Goal: Task Accomplishment & Management: Manage account settings

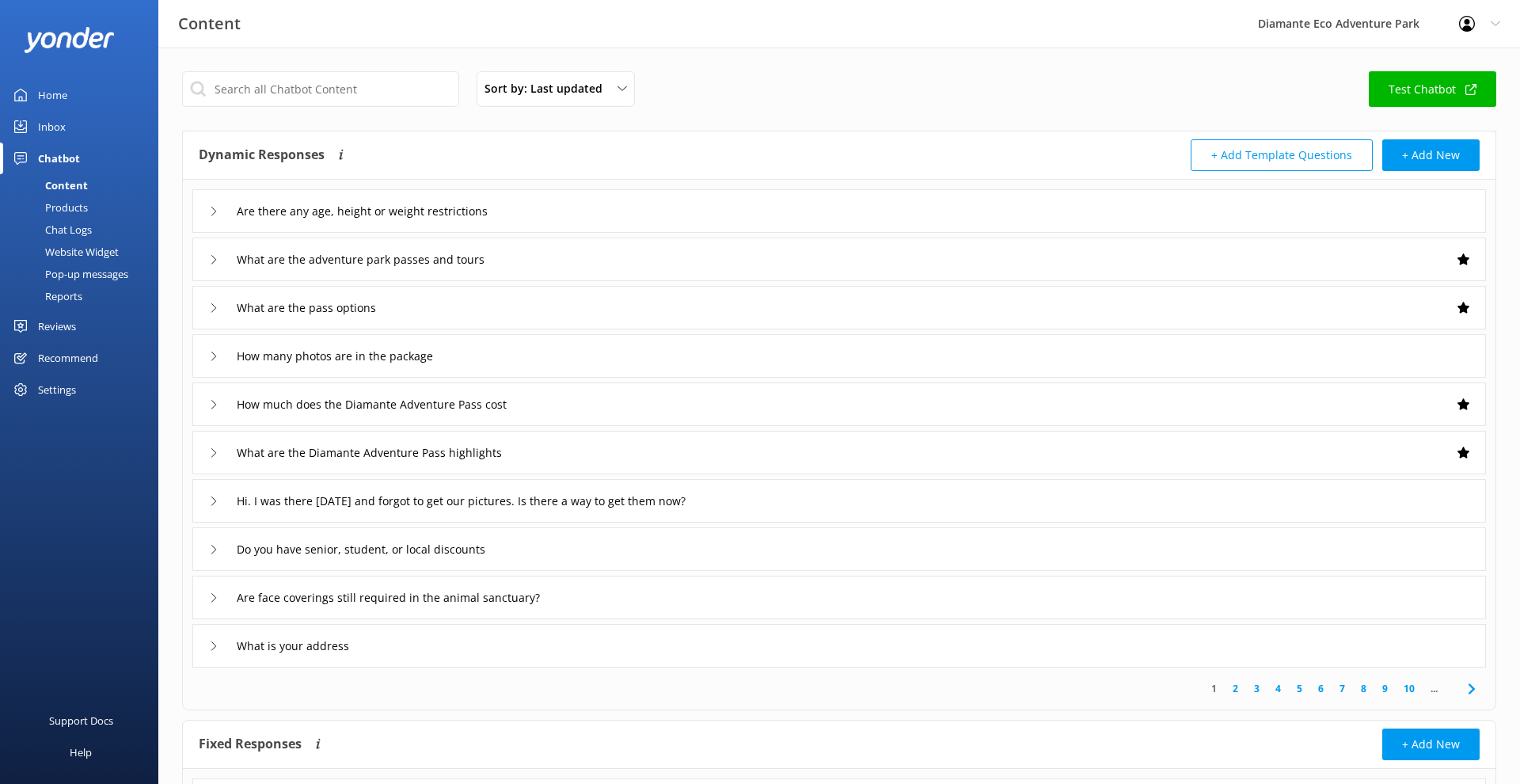
click at [1473, 27] on icon at bounding box center [1467, 23] width 16 height 16
click at [1447, 64] on link "Profile Settings" at bounding box center [1442, 68] width 158 height 40
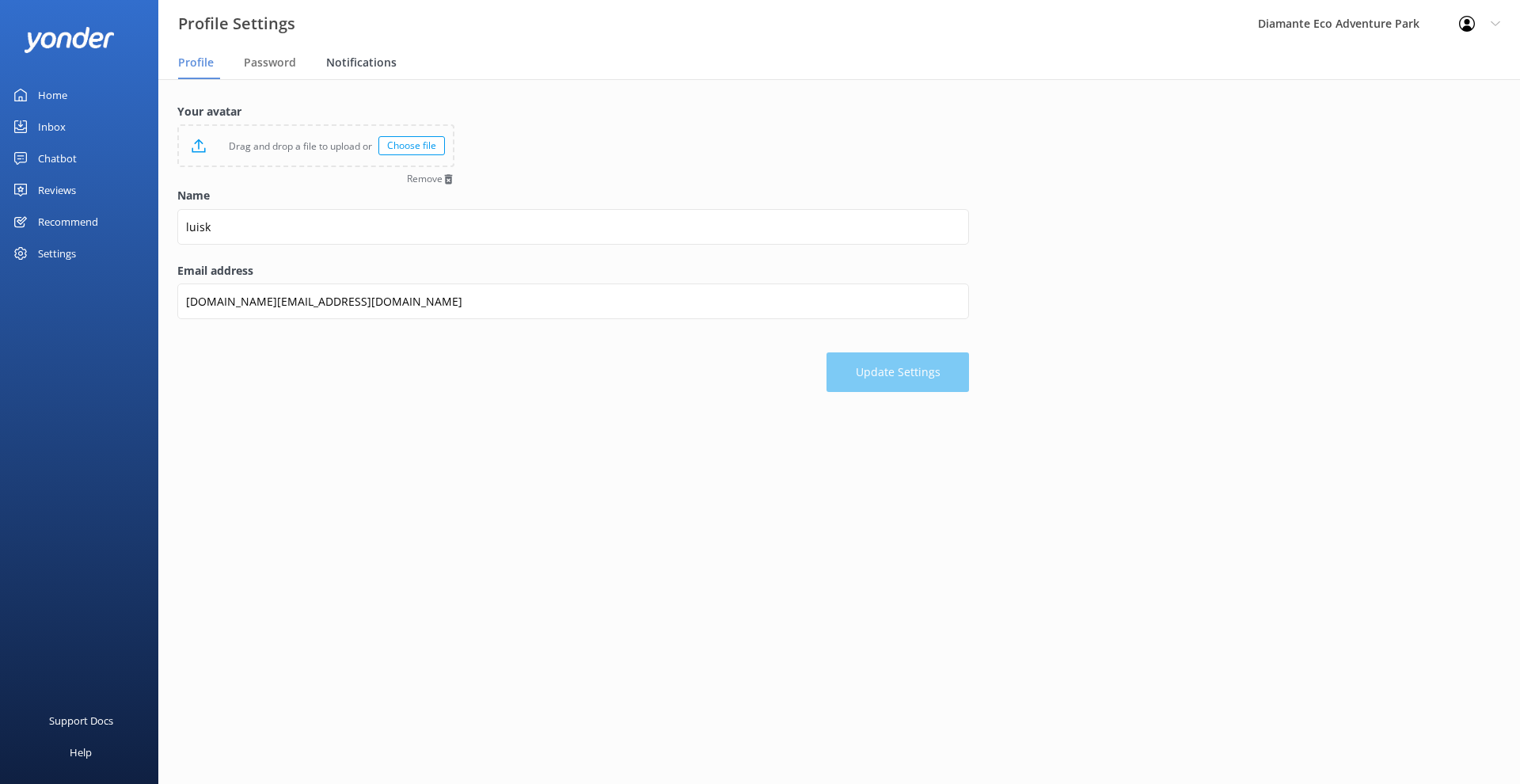
click at [340, 69] on span "Notifications" at bounding box center [361, 63] width 70 height 16
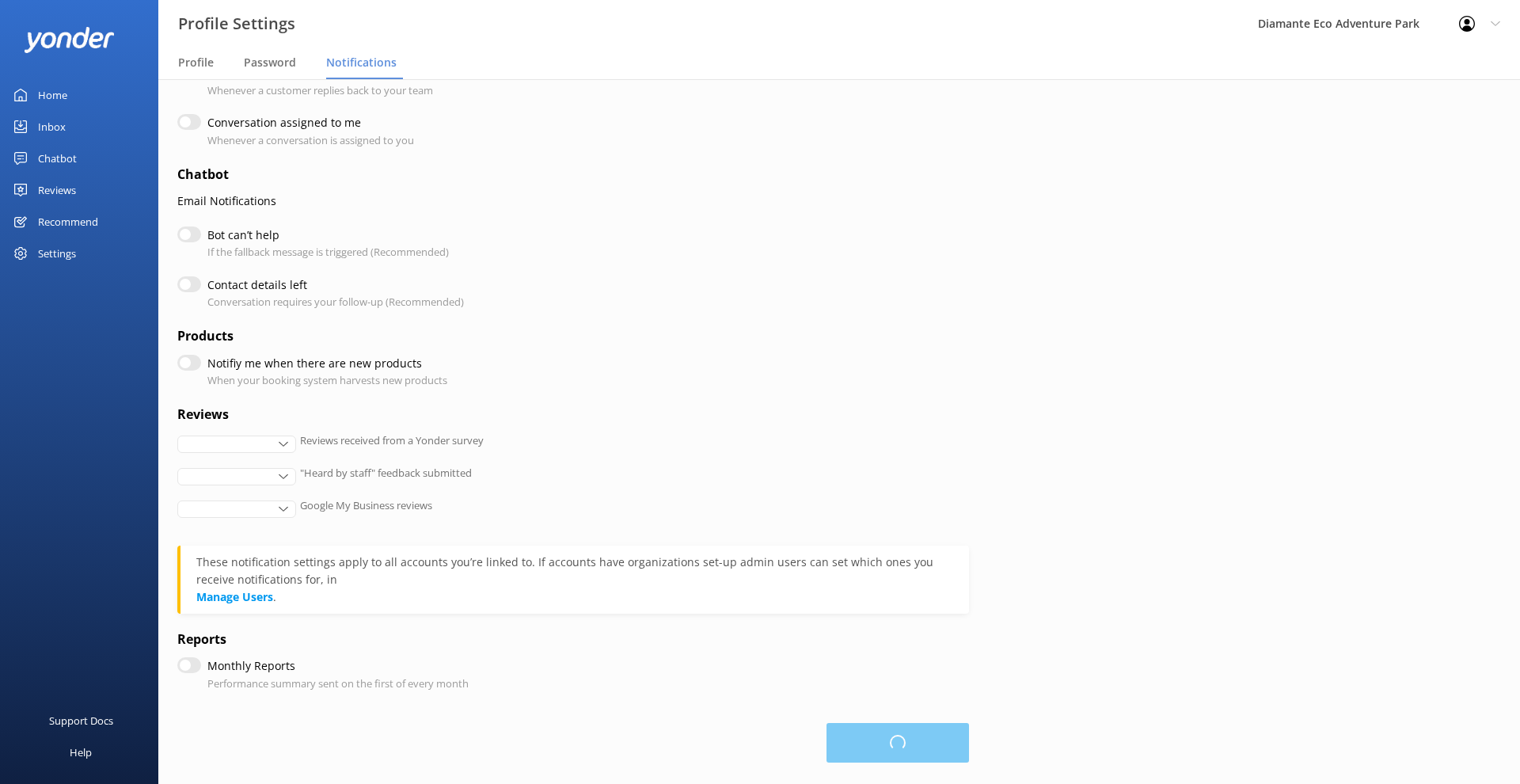
scroll to position [149, 0]
checkbox input "true"
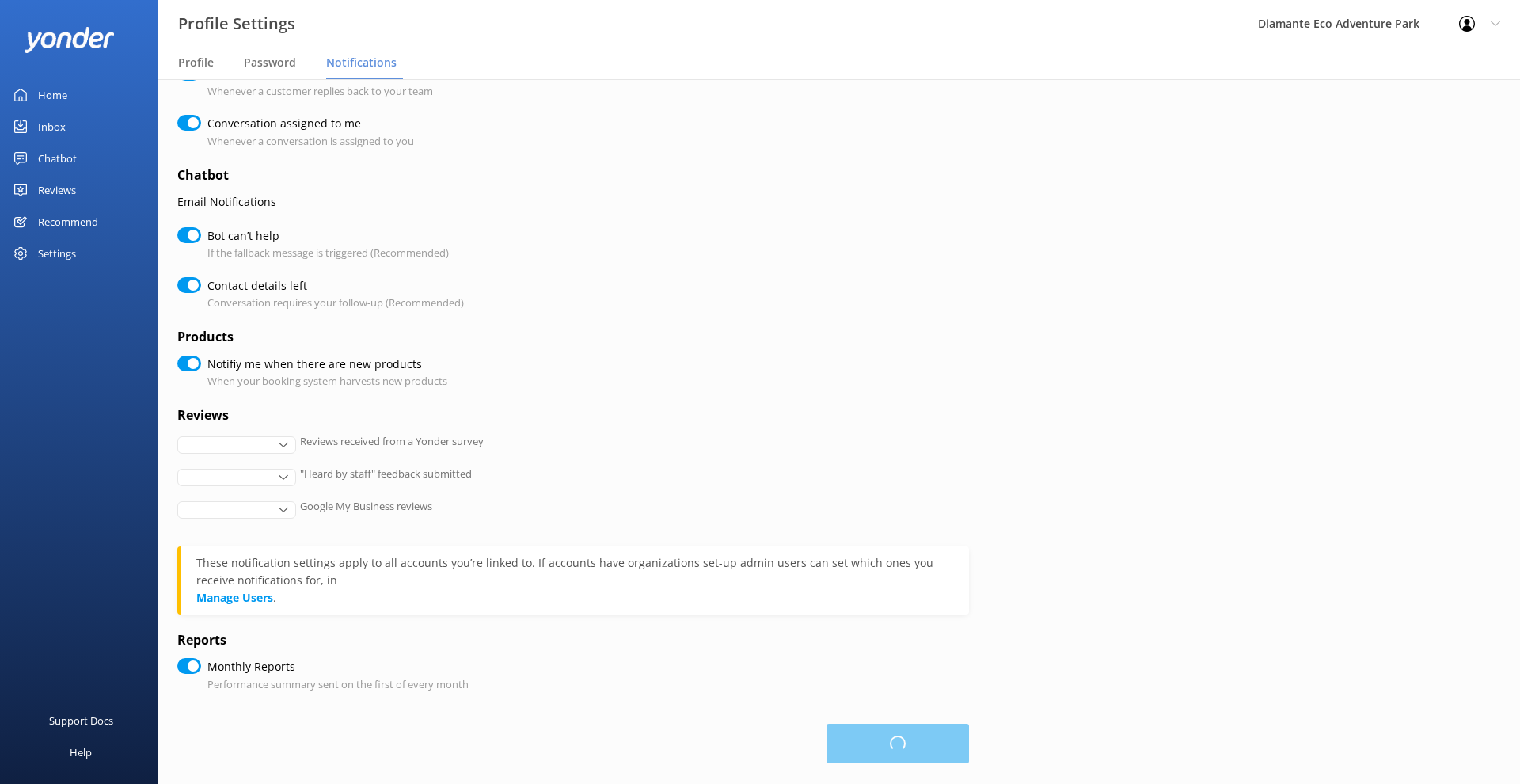
checkbox input "true"
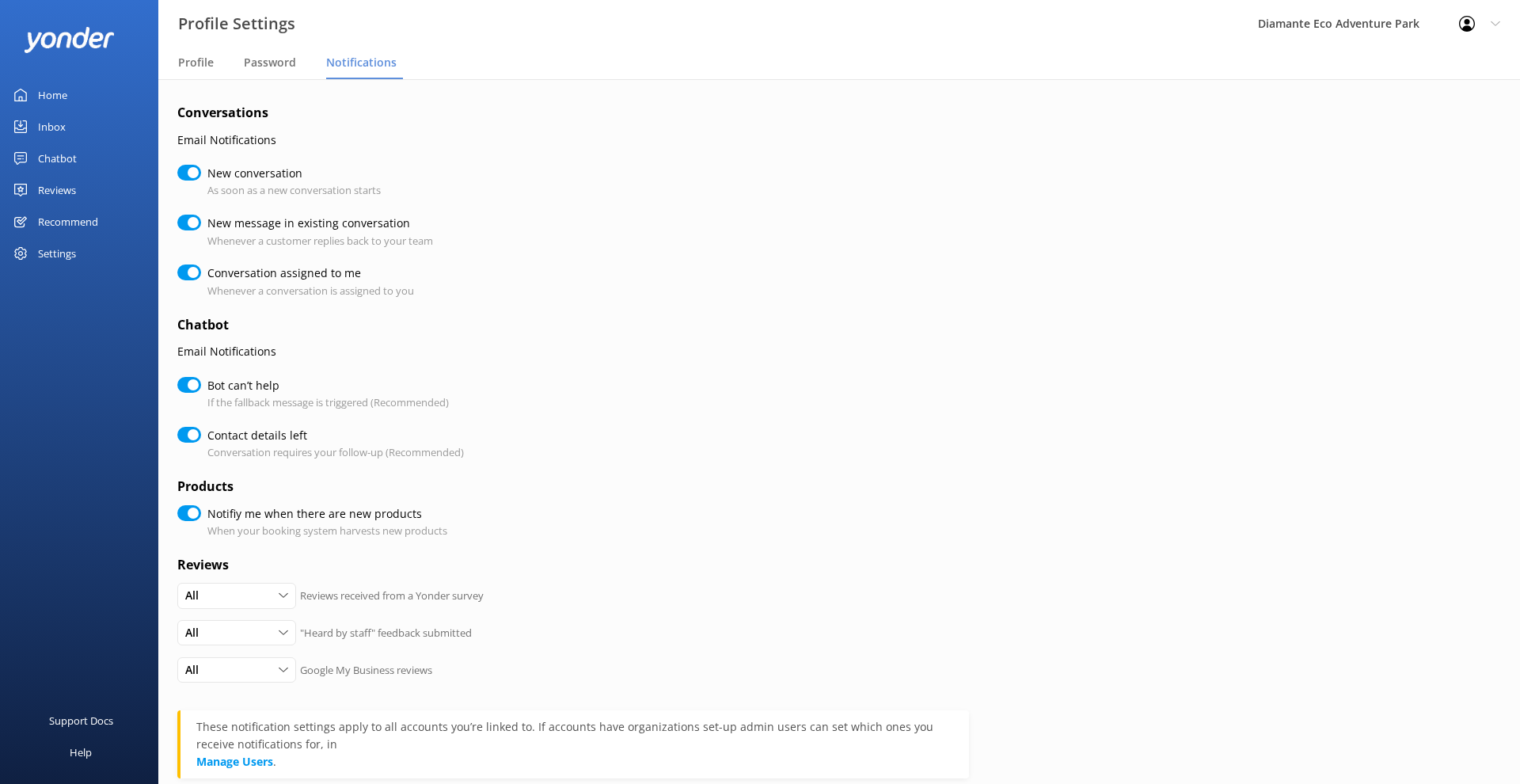
scroll to position [0, 0]
click at [191, 171] on input "New conversation" at bounding box center [189, 172] width 23 height 16
checkbox input "false"
checkbox input "true"
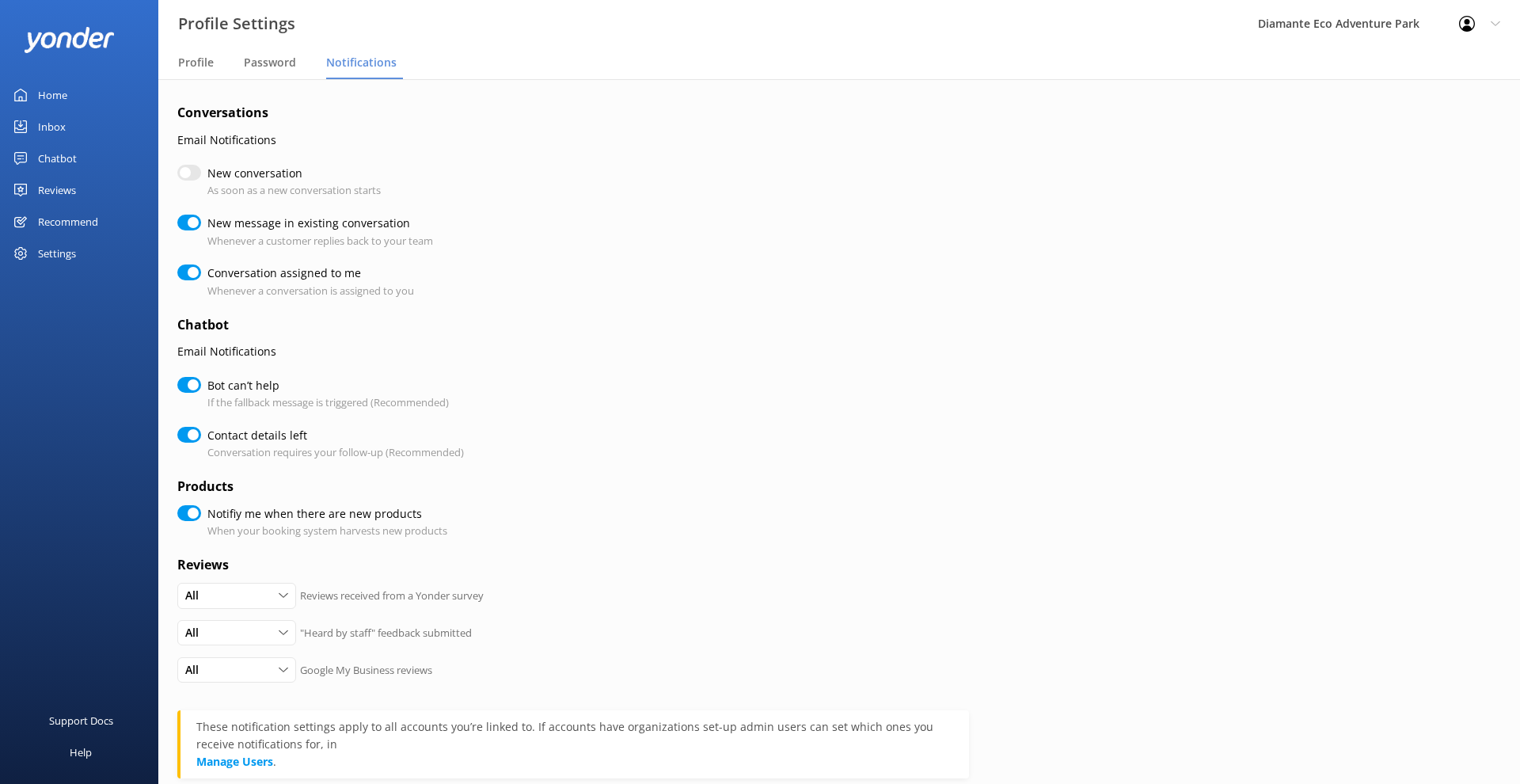
click at [191, 217] on input "New message in existing conversation" at bounding box center [189, 223] width 23 height 16
checkbox input "false"
checkbox input "true"
click at [195, 269] on input "Conversation assigned to me" at bounding box center [189, 272] width 23 height 16
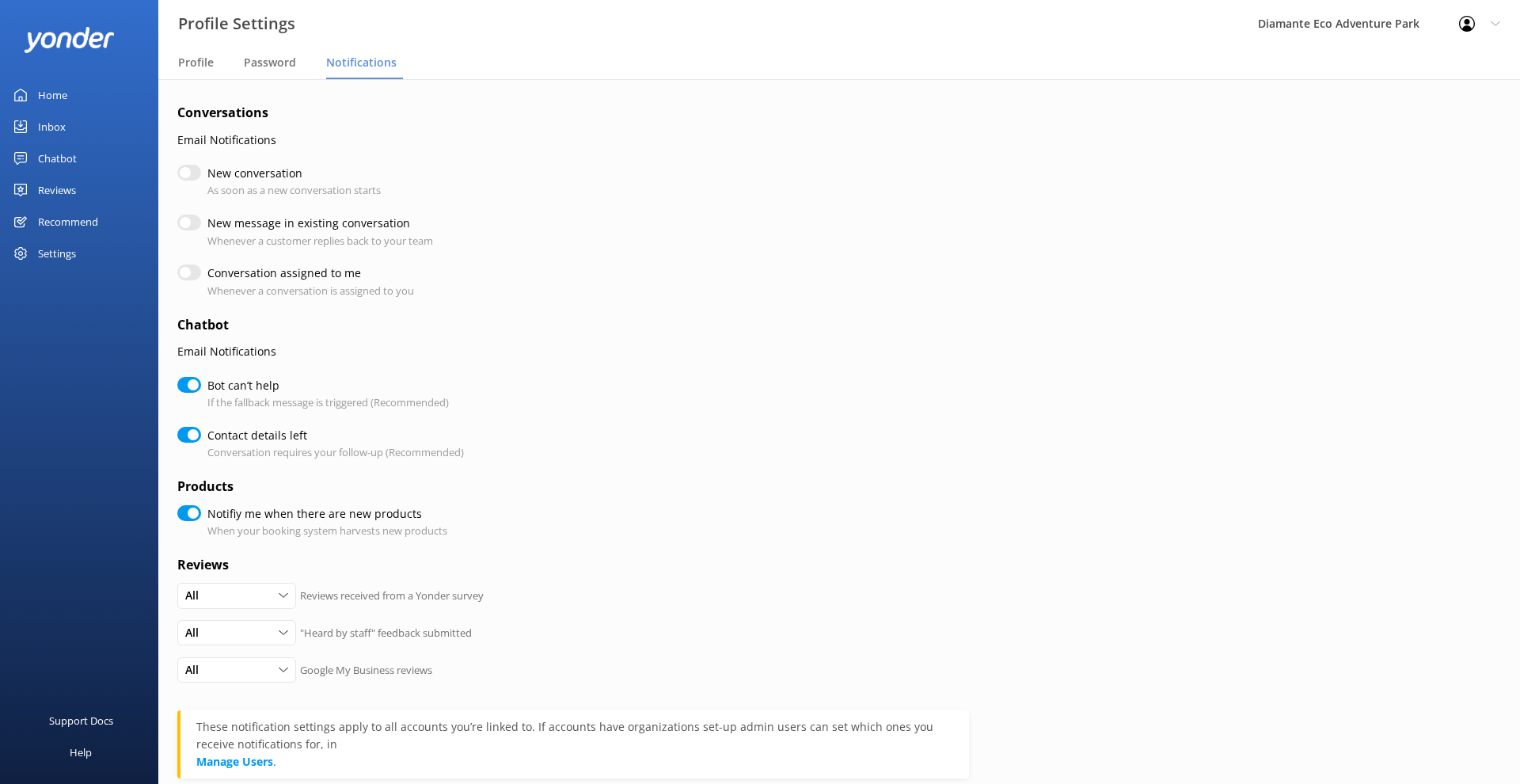
checkbox input "false"
checkbox input "true"
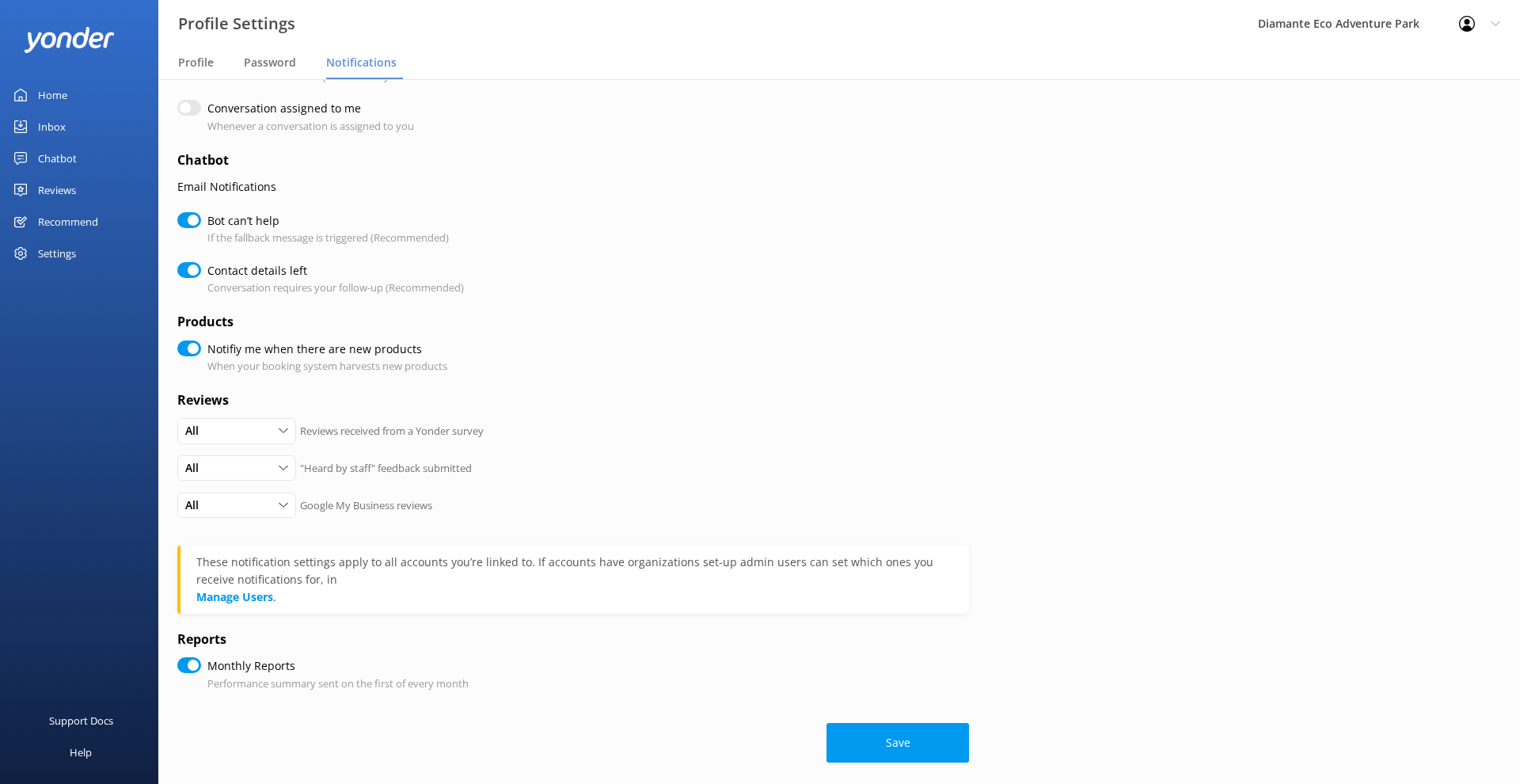
scroll to position [164, 0]
click at [283, 427] on icon at bounding box center [283, 431] width 10 height 10
click at [277, 422] on div "All" at bounding box center [237, 431] width 110 height 17
click at [863, 735] on button "Save" at bounding box center [898, 743] width 143 height 40
checkbox input "true"
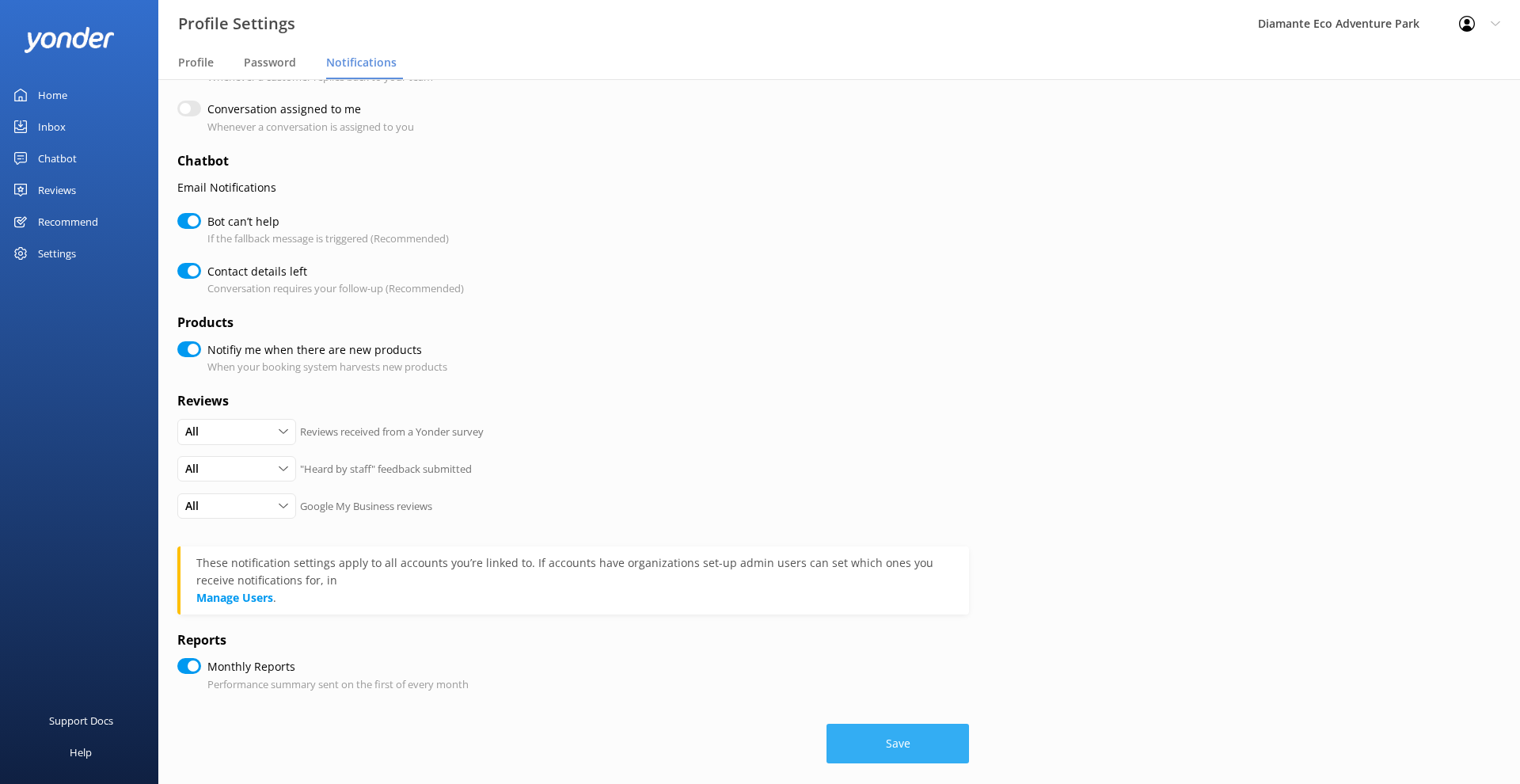
checkbox input "true"
click at [872, 723] on button "Save" at bounding box center [898, 743] width 143 height 40
checkbox input "true"
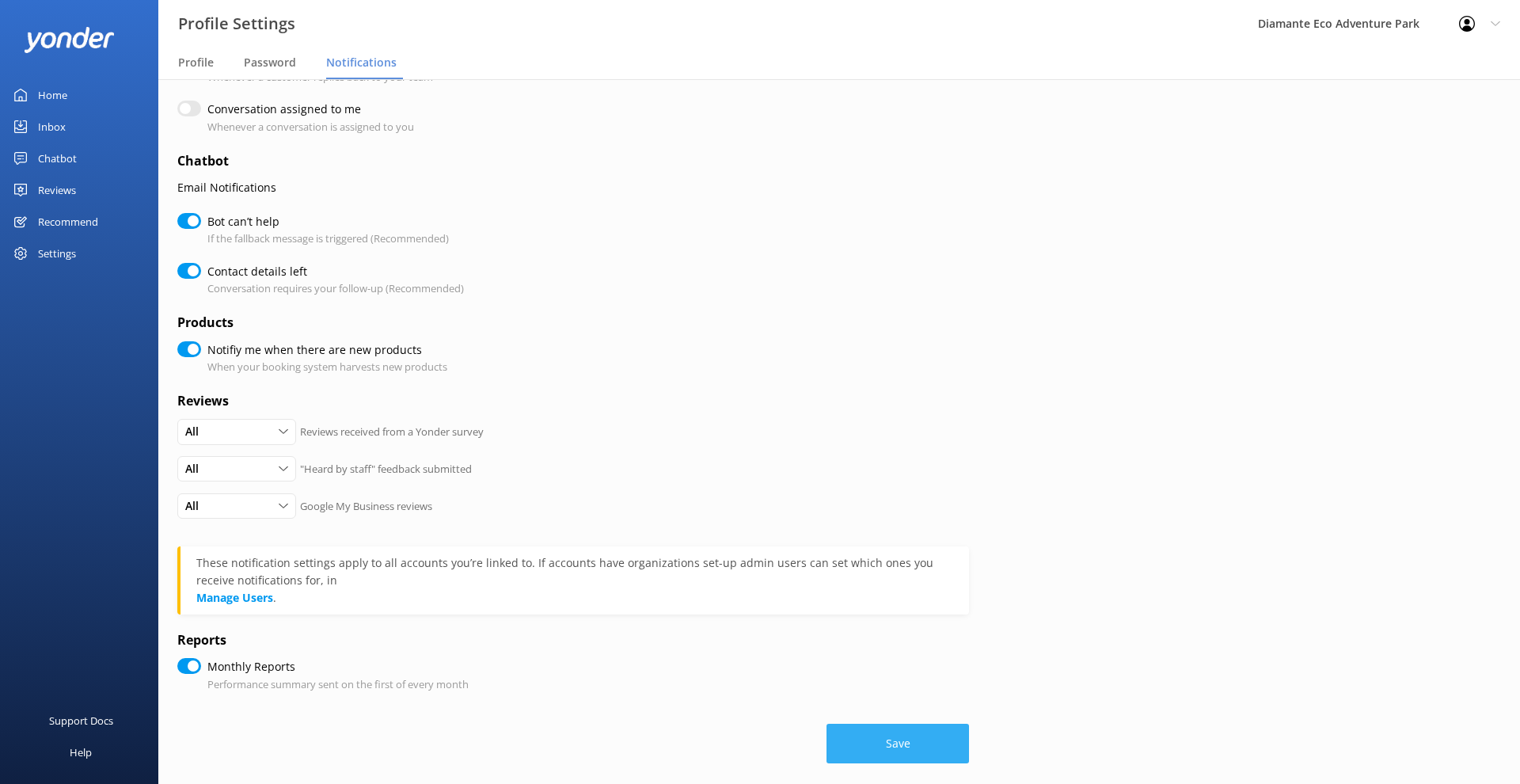
checkbox input "true"
click at [887, 723] on button "Save" at bounding box center [898, 743] width 143 height 40
checkbox input "true"
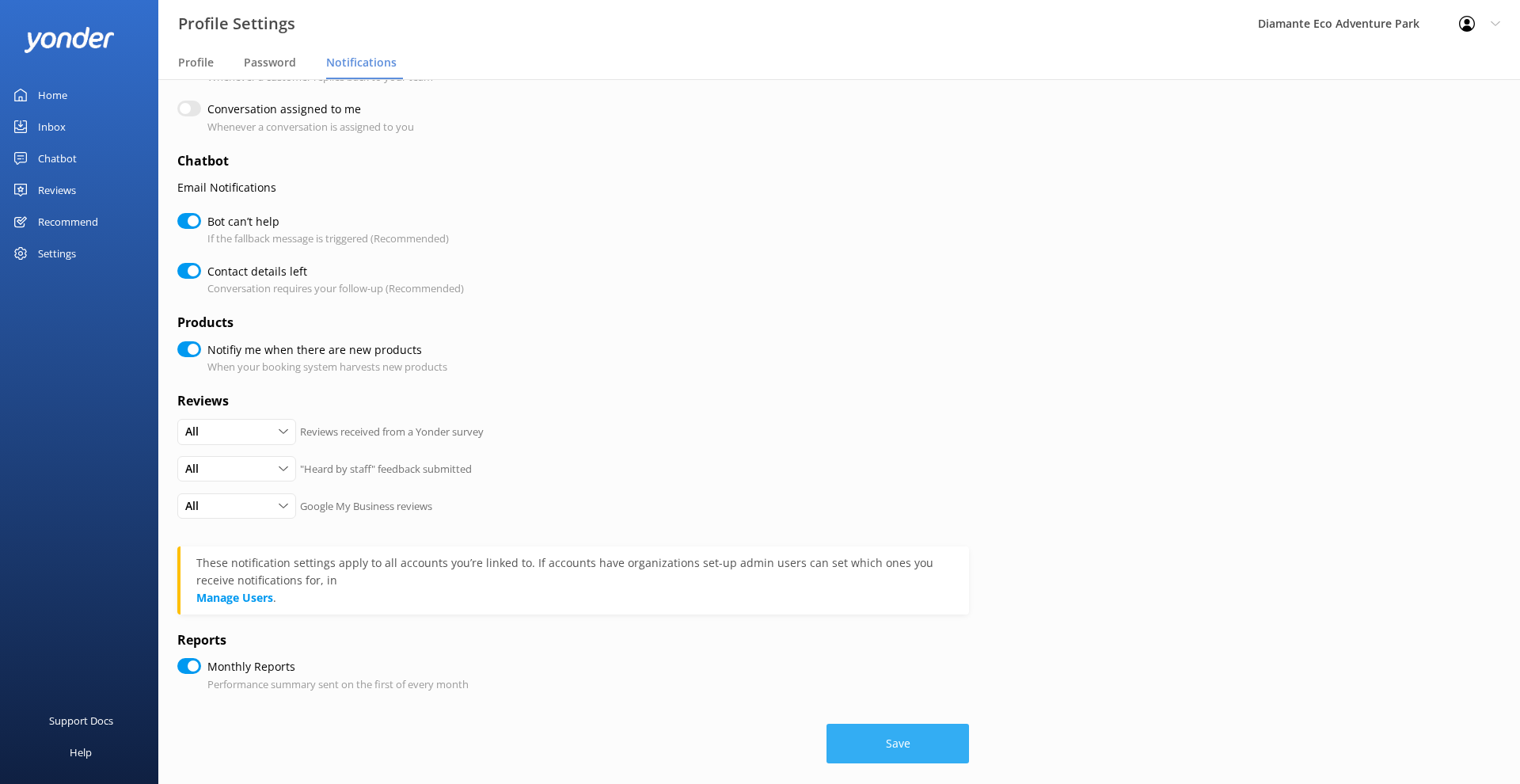
checkbox input "true"
click at [887, 723] on button "Save" at bounding box center [898, 743] width 143 height 40
checkbox input "true"
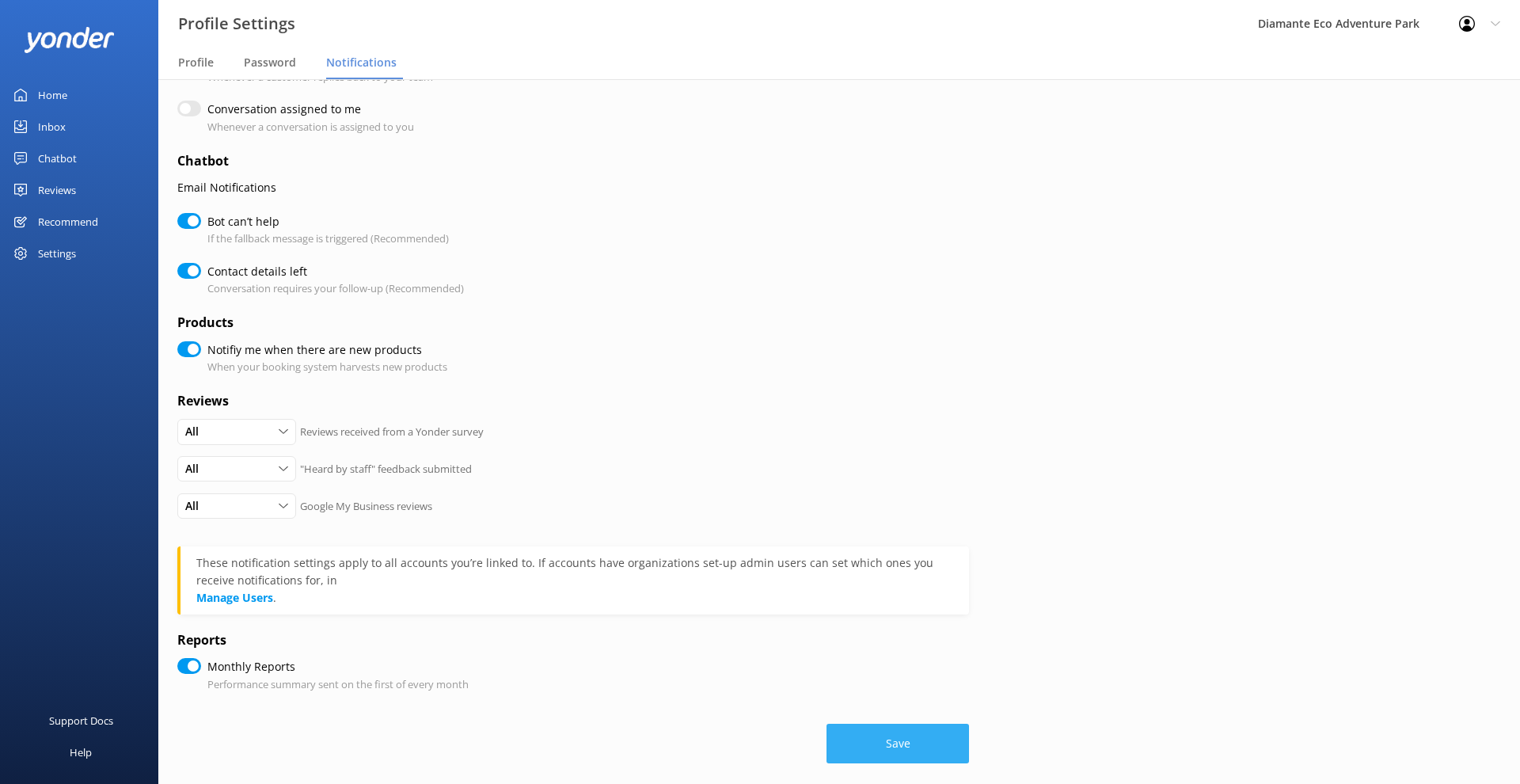
checkbox input "true"
click at [887, 721] on div "Loading.." at bounding box center [573, 735] width 792 height 56
checkbox input "true"
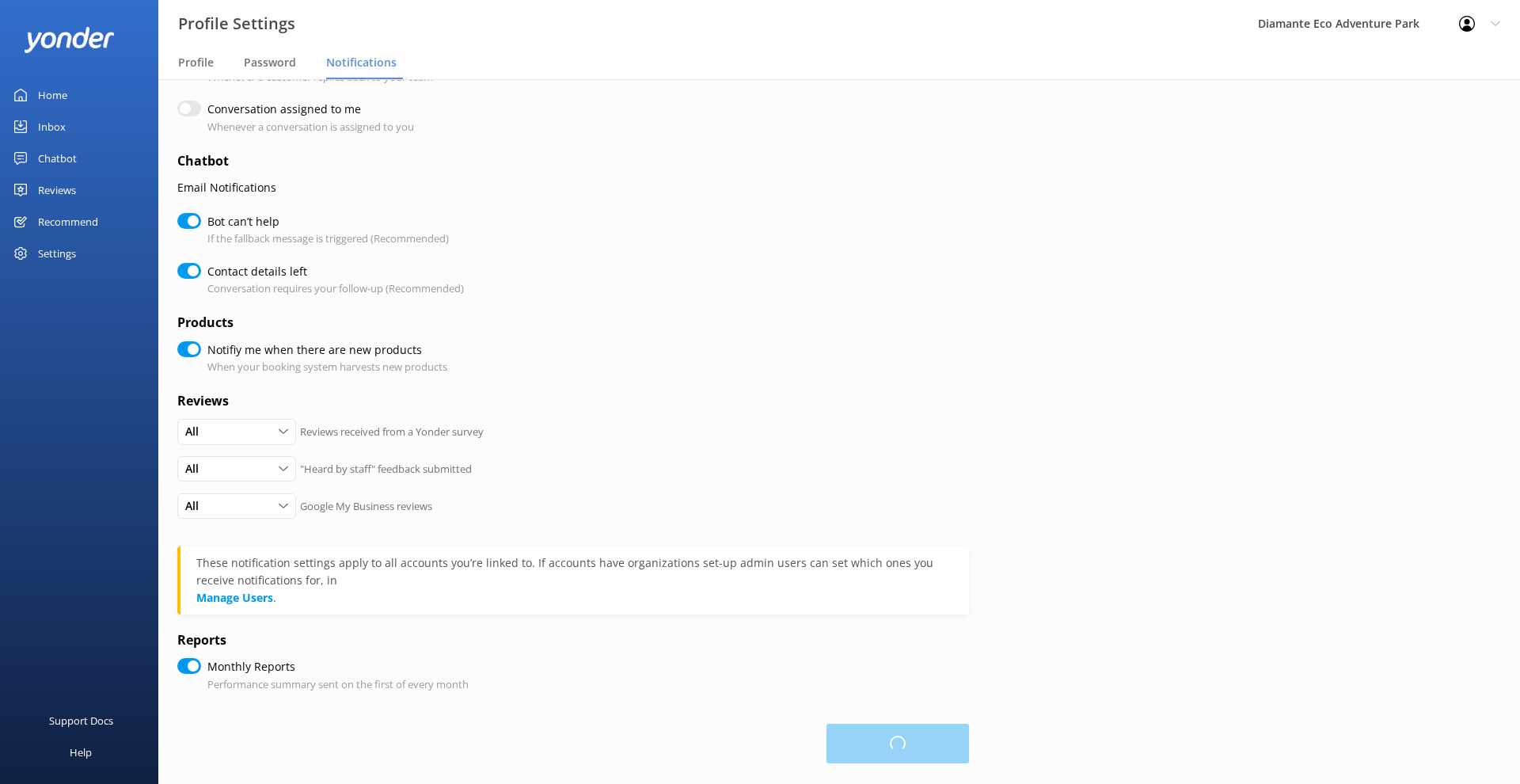
click at [887, 723] on button "Loading.." at bounding box center [898, 743] width 143 height 40
checkbox input "true"
click at [887, 721] on div "Loading.." at bounding box center [573, 735] width 792 height 56
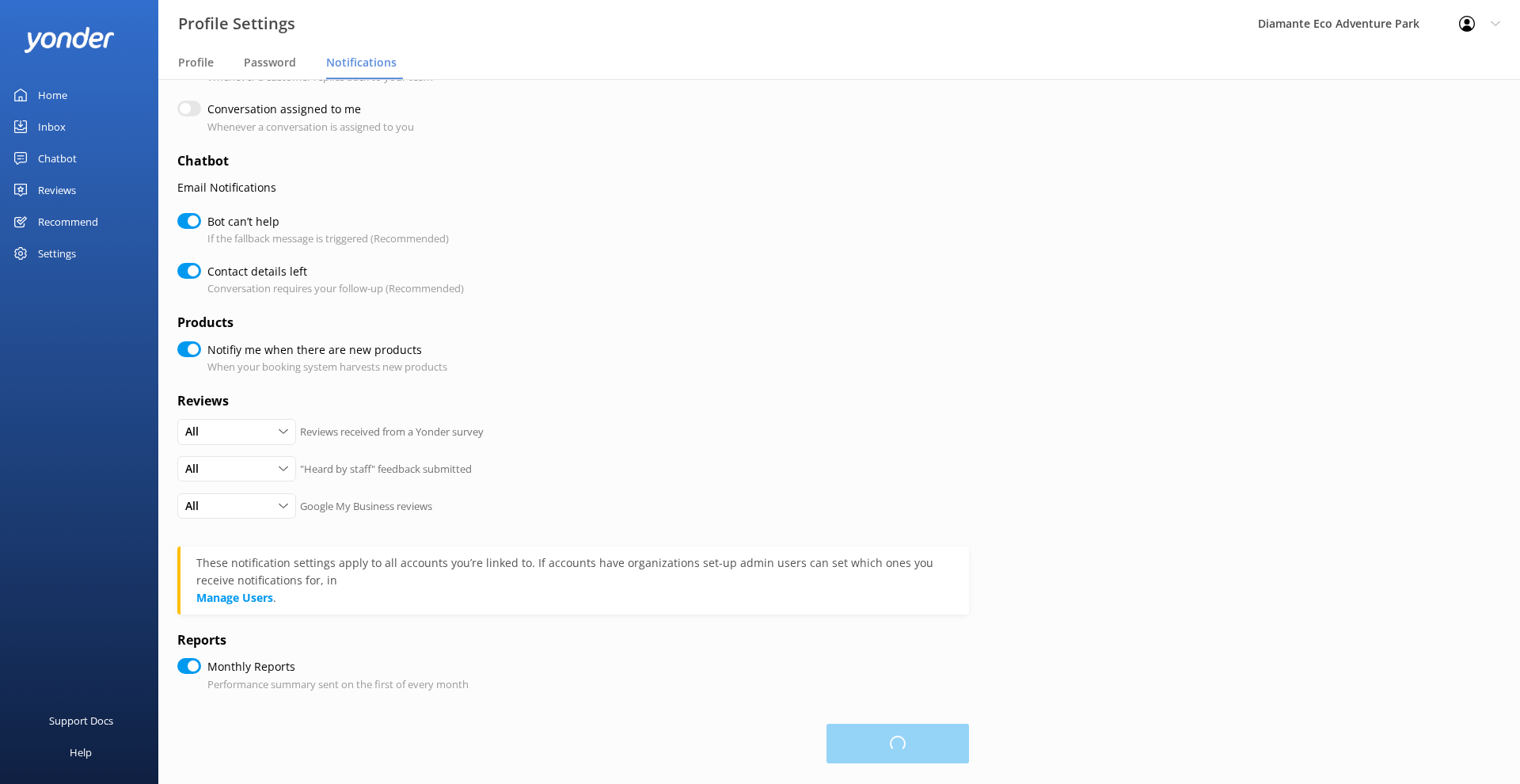
checkbox input "true"
click at [887, 721] on div "Loading.." at bounding box center [573, 735] width 792 height 56
click at [887, 723] on button "Save" at bounding box center [898, 743] width 143 height 40
checkbox input "true"
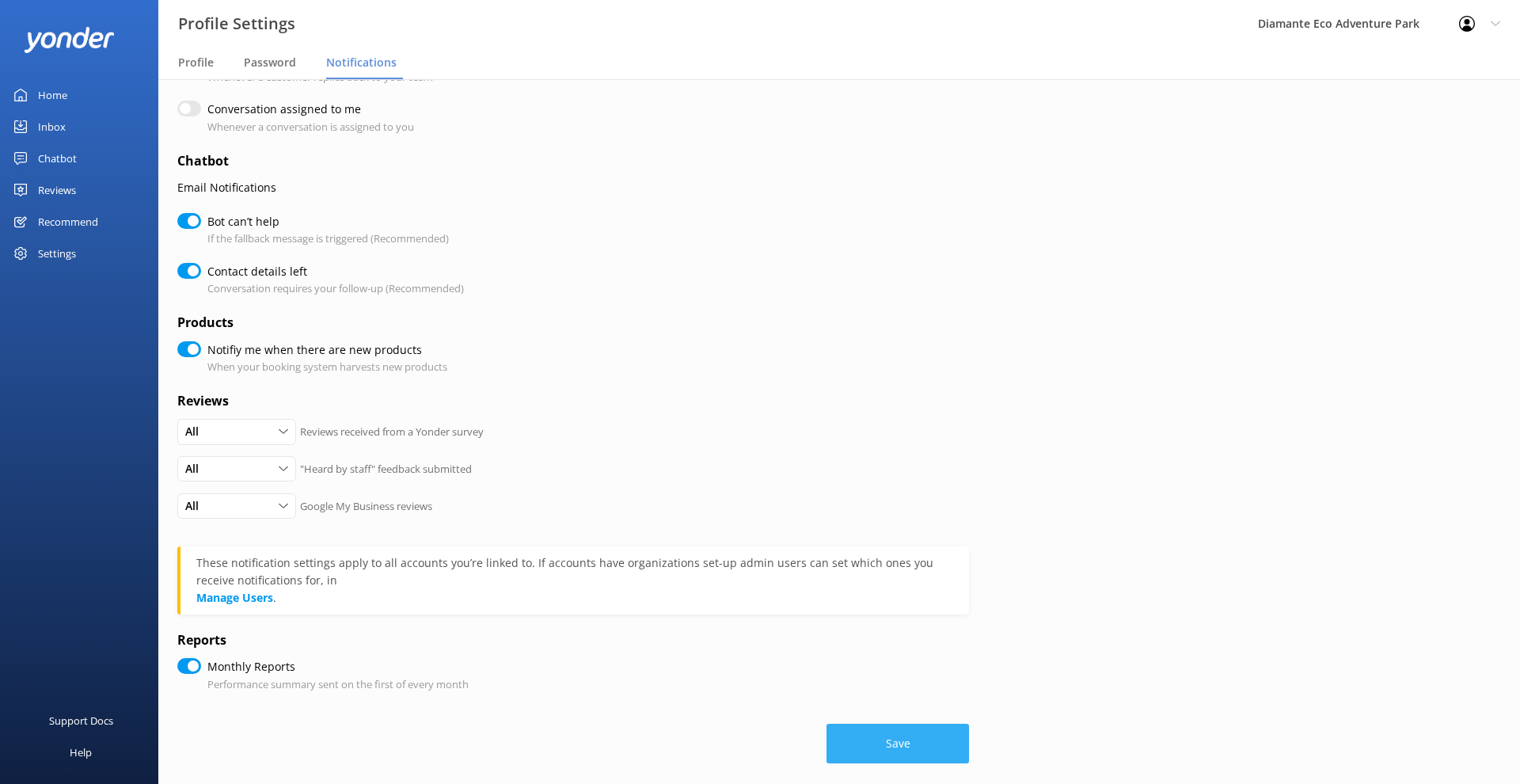
checkbox input "true"
